Goal: Information Seeking & Learning: Learn about a topic

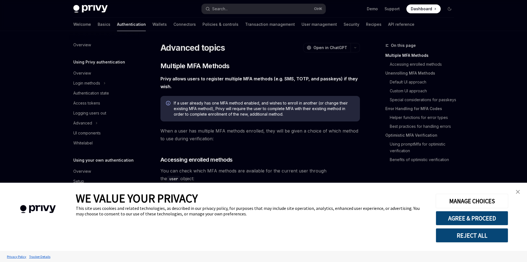
type textarea "*"
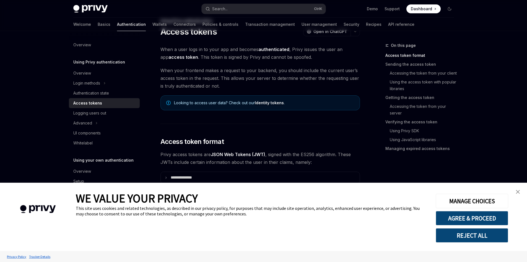
scroll to position [55, 0]
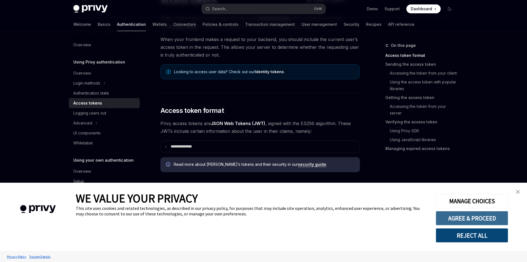
click at [469, 213] on button "AGREE & PROCEED" at bounding box center [472, 218] width 73 height 14
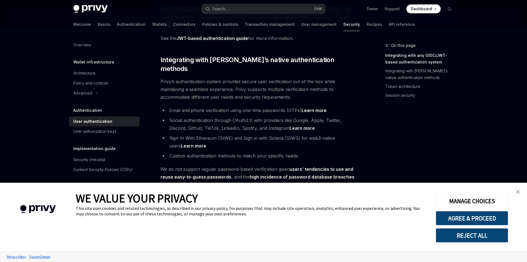
scroll to position [249, 0]
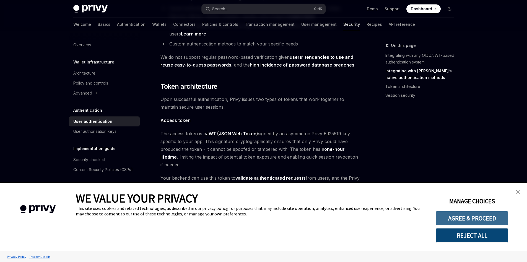
click at [465, 220] on button "AGREE & PROCEED" at bounding box center [472, 218] width 73 height 14
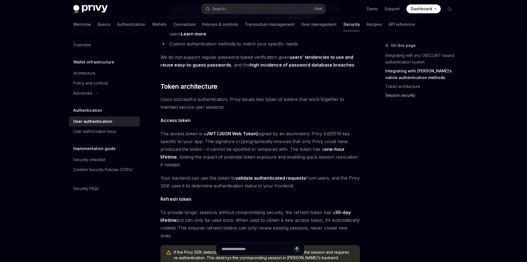
click at [400, 97] on link "Session security" at bounding box center [422, 95] width 73 height 9
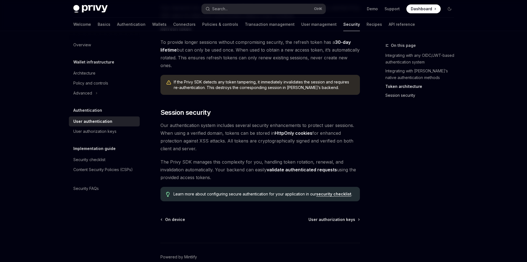
scroll to position [431, 0]
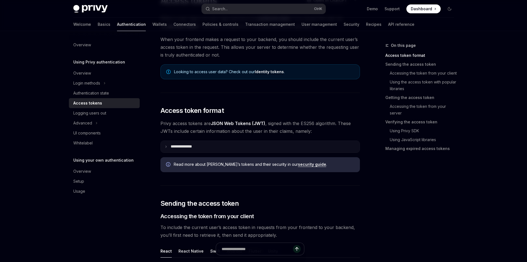
click at [298, 142] on summary "**********" at bounding box center [260, 147] width 199 height 12
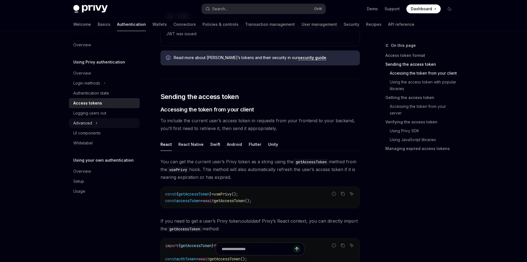
scroll to position [360, 0]
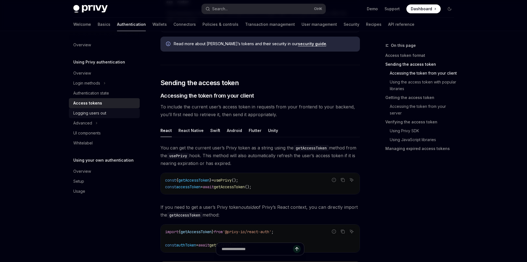
click at [101, 117] on link "Logging users out" at bounding box center [104, 113] width 71 height 10
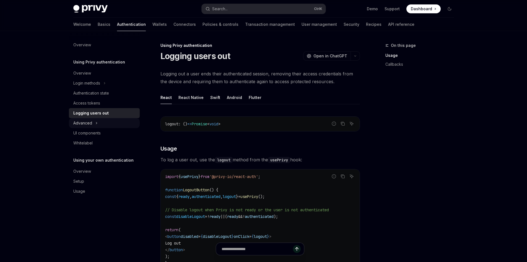
click at [100, 123] on button "Advanced" at bounding box center [104, 123] width 71 height 10
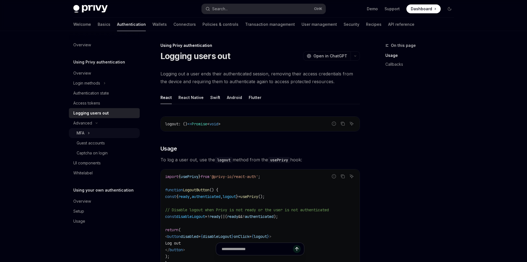
click at [101, 132] on button "MFA" at bounding box center [104, 133] width 71 height 10
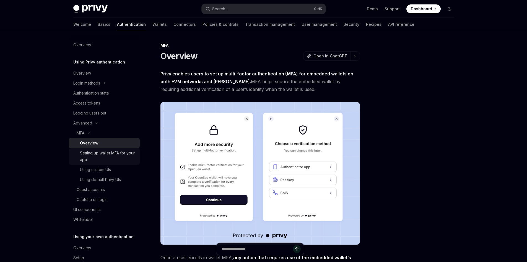
click at [113, 157] on div "Setting up wallet MFA for your app" at bounding box center [108, 155] width 56 height 13
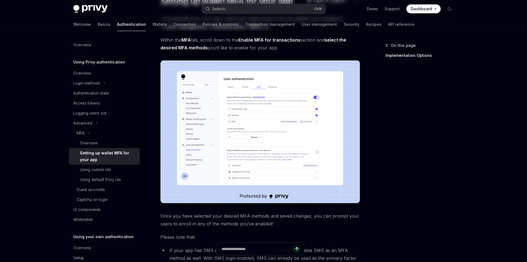
scroll to position [55, 0]
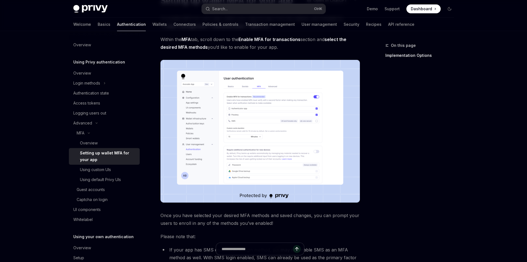
click at [251, 141] on img at bounding box center [261, 131] width 200 height 143
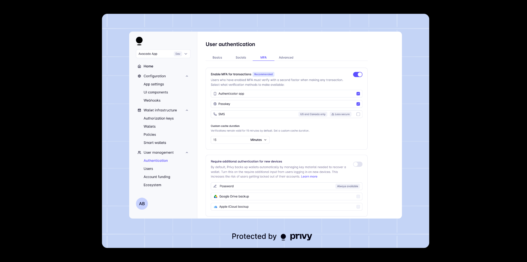
click at [443, 140] on div at bounding box center [263, 131] width 527 height 262
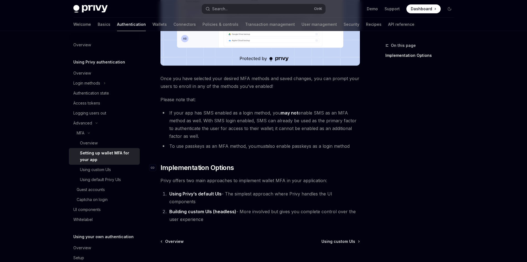
scroll to position [194, 0]
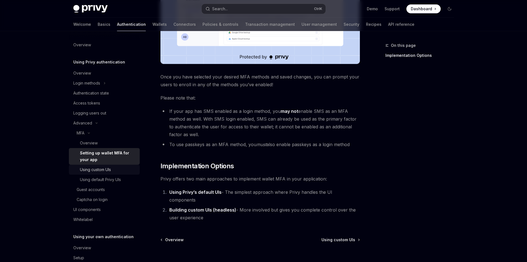
click at [115, 167] on div "Using custom UIs" at bounding box center [108, 169] width 56 height 7
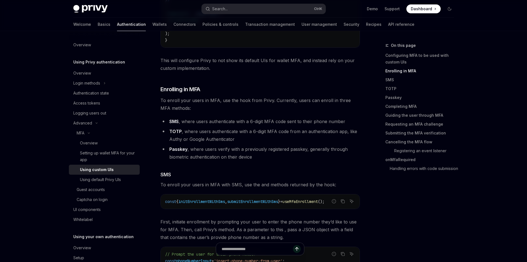
scroll to position [360, 0]
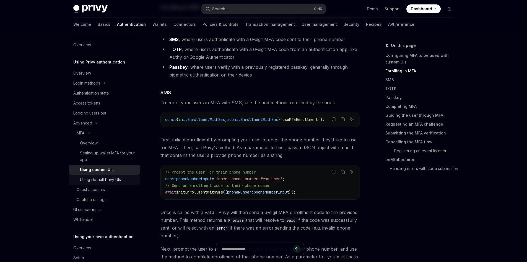
click at [102, 181] on div "Using default Privy UIs" at bounding box center [100, 179] width 41 height 7
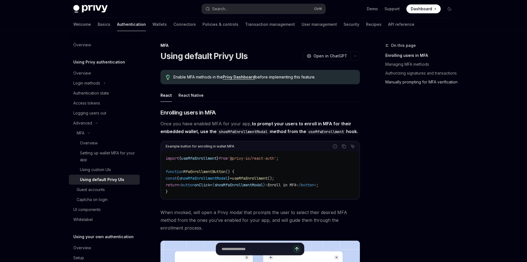
click at [400, 86] on link "Manually prompting for MFA verification" at bounding box center [422, 82] width 73 height 9
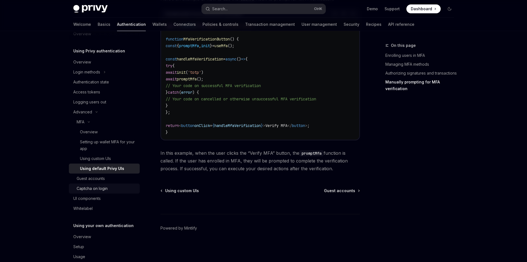
scroll to position [22, 0]
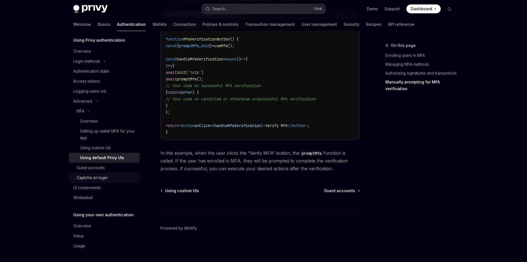
click at [105, 182] on link "Captcha on login" at bounding box center [104, 177] width 71 height 10
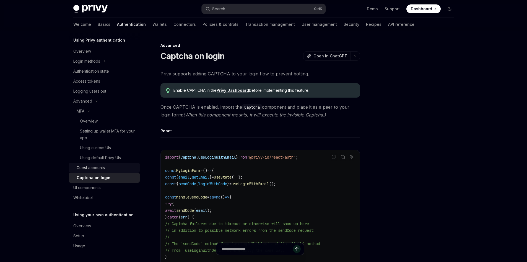
click at [110, 165] on div "Guest accounts" at bounding box center [107, 167] width 60 height 7
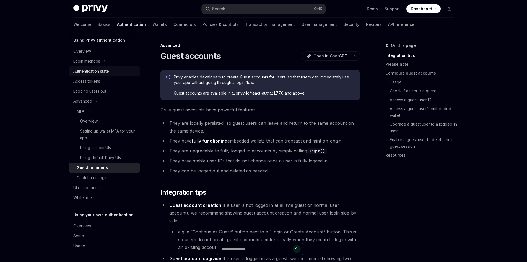
click at [104, 74] on div "Authentication state" at bounding box center [91, 71] width 36 height 7
type textarea "*"
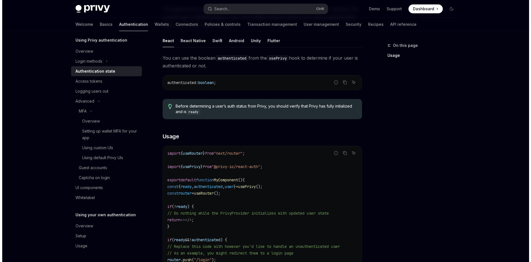
scroll to position [194, 0]
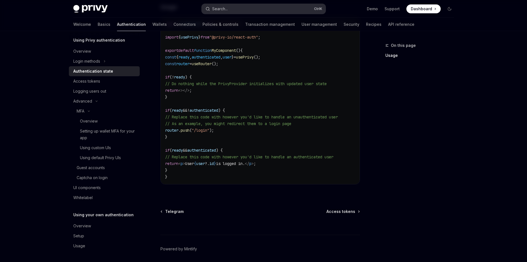
click at [246, 10] on button "Search... Ctrl K" at bounding box center [264, 9] width 124 height 10
